Goal: Navigation & Orientation: Go to known website

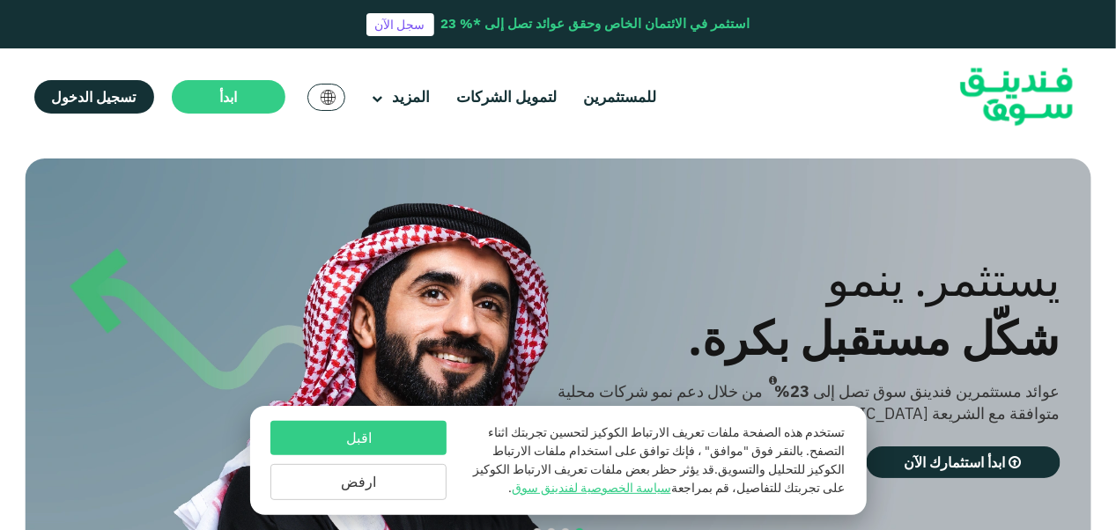
click at [321, 93] on img at bounding box center [329, 97] width 16 height 15
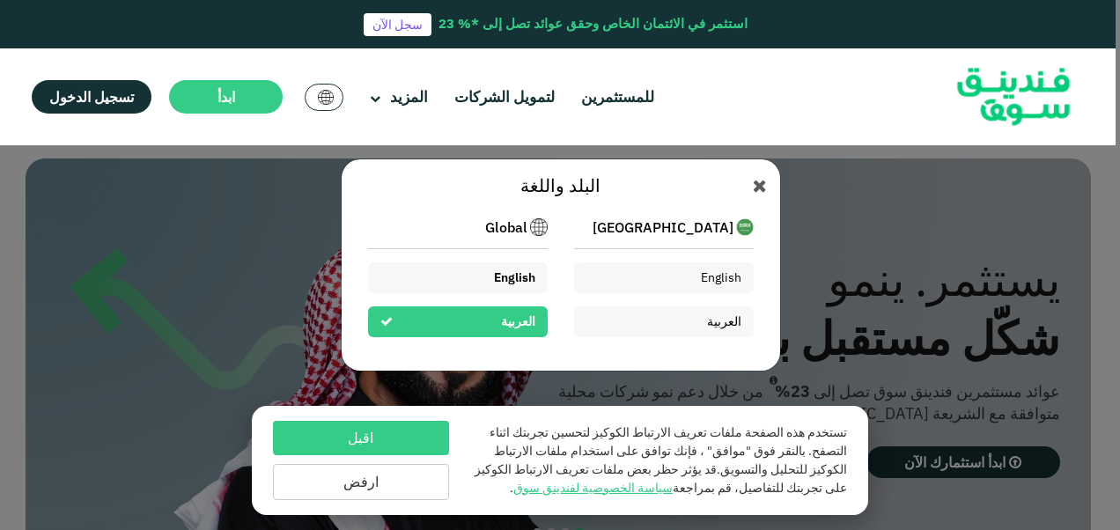
click at [527, 283] on span "English" at bounding box center [514, 278] width 41 height 16
